Goal: Navigation & Orientation: Find specific page/section

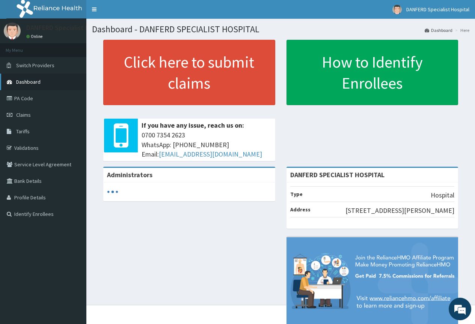
click at [35, 81] on span "Dashboard" at bounding box center [28, 81] width 24 height 7
click at [24, 147] on link "Validations" at bounding box center [43, 148] width 86 height 17
